Goal: Information Seeking & Learning: Stay updated

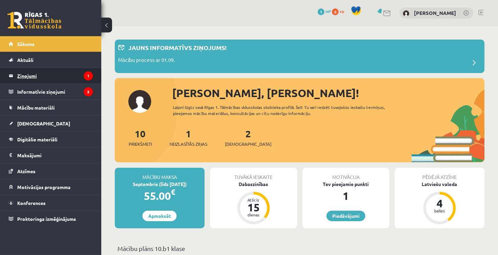
click at [73, 77] on legend "Ziņojumi 1" at bounding box center [55, 76] width 76 height 16
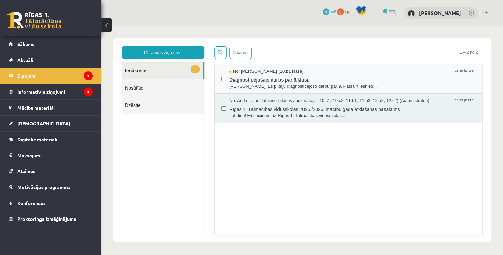
click at [265, 85] on span "Sveika! Es pildīju diagnosticējošo darbu par 9. klasi un iesnied..." at bounding box center [352, 86] width 246 height 6
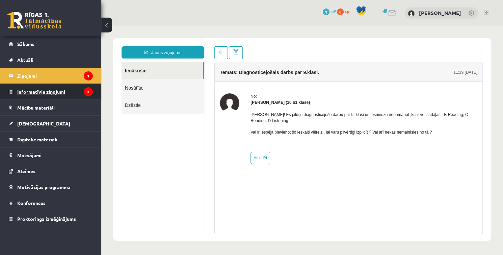
click at [78, 92] on legend "Informatīvie ziņojumi 3" at bounding box center [55, 92] width 76 height 16
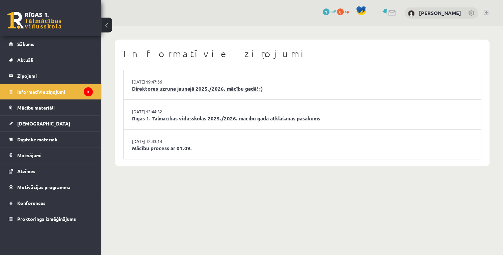
click at [153, 92] on link "Direktores uzruna jaunajā 2025./2026. mācību gadā! :)" at bounding box center [302, 89] width 340 height 8
click at [155, 122] on li "29.08.2025 12:44:32 Rīgas 1. Tālmācības vidusskolas 2025./2026. mācību gada atk…" at bounding box center [302, 115] width 357 height 30
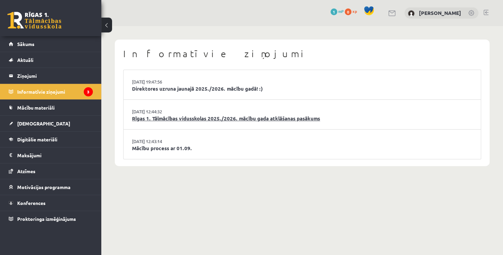
click at [156, 121] on link "Rīgas 1. Tālmācības vidusskolas 2025./2026. mācību gada atklāšanas pasākums" at bounding box center [302, 118] width 340 height 8
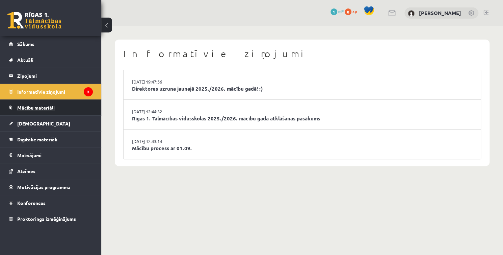
click at [42, 110] on link "Mācību materiāli" at bounding box center [51, 108] width 84 height 16
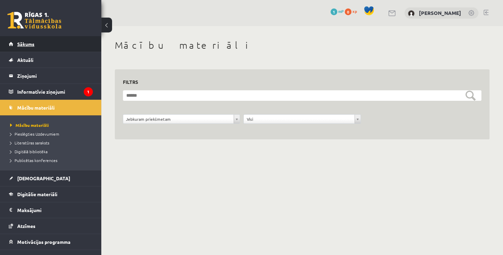
click at [50, 49] on link "Sākums" at bounding box center [51, 44] width 84 height 16
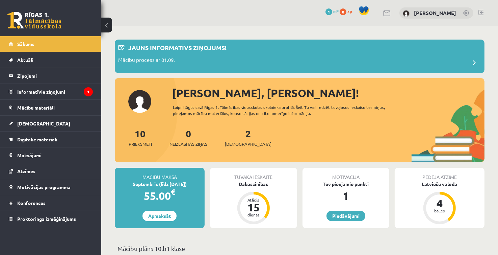
click at [46, 59] on link "Aktuāli" at bounding box center [51, 60] width 84 height 16
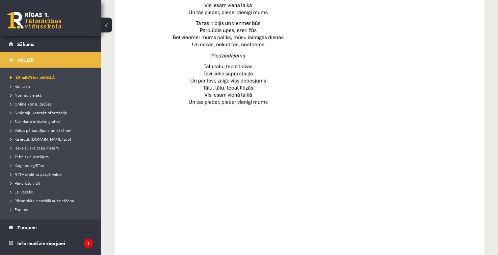
scroll to position [439, 0]
